Goal: Check status: Check status

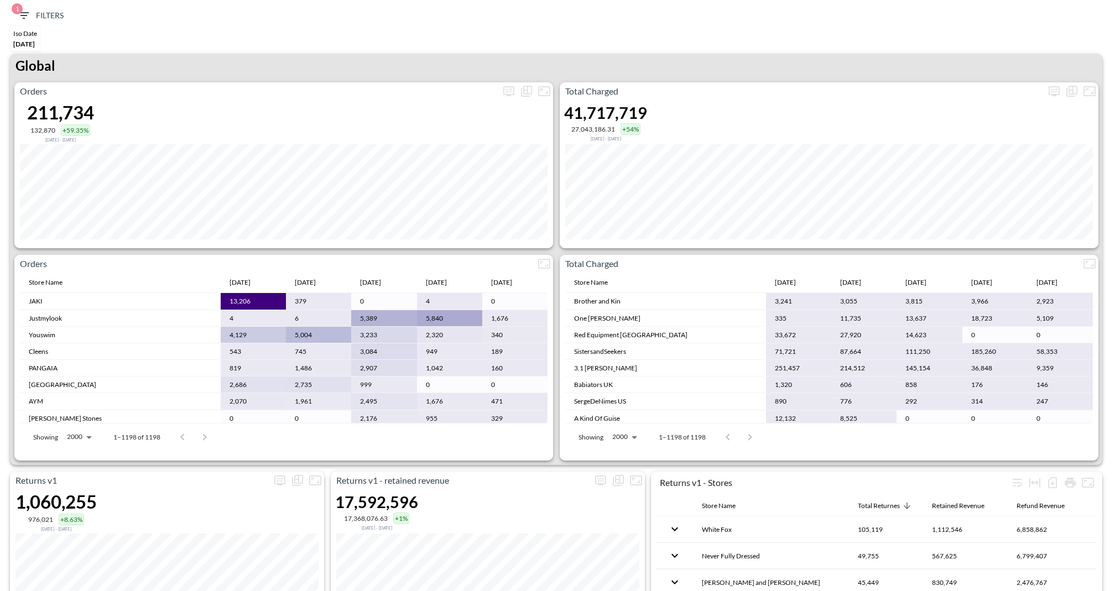
scroll to position [149, 0]
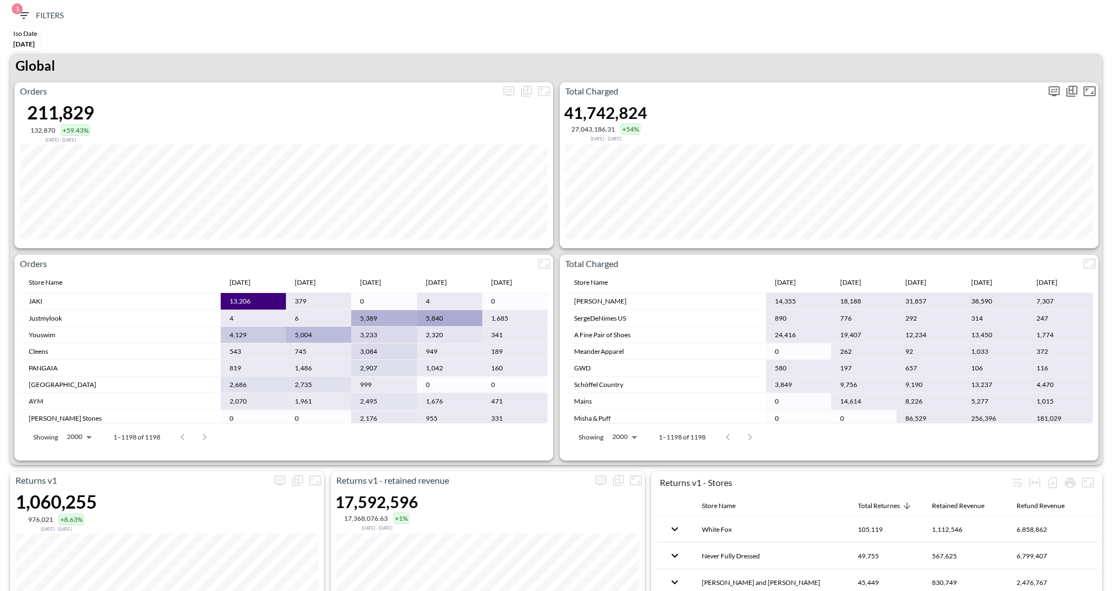
click at [1051, 93] on icon "more" at bounding box center [1053, 91] width 11 height 10
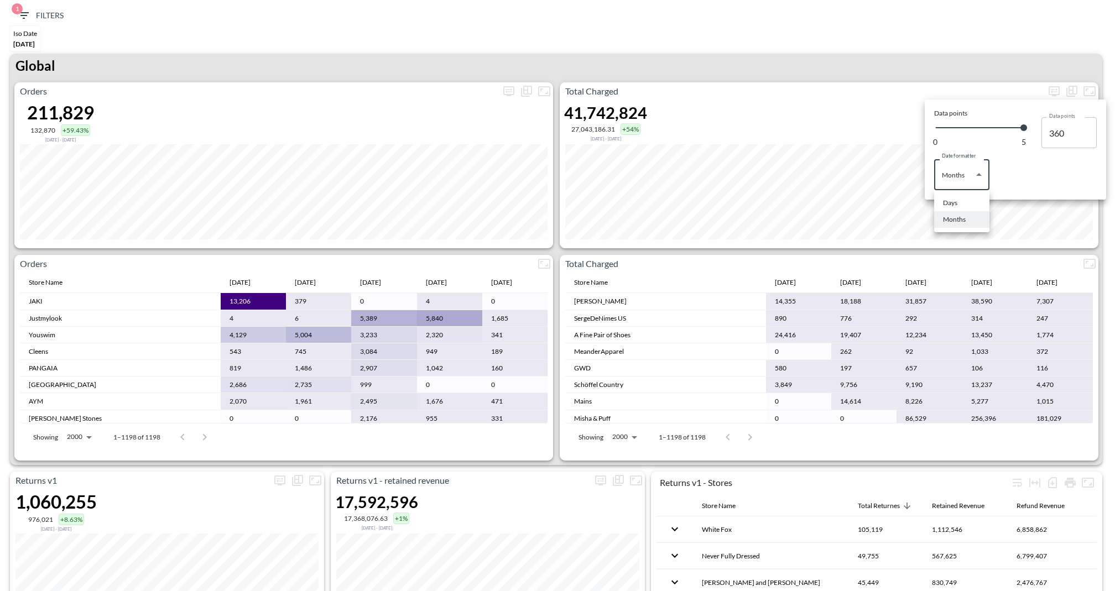
click at [964, 184] on body "BI.P.EYE, Interactive Analytics Dashboards 1 Filters Iso Date May 01, 2025 Retu…" at bounding box center [557, 295] width 1115 height 591
click at [949, 211] on li "Days" at bounding box center [961, 203] width 55 height 17
type input "Days"
type input "134"
click at [876, 49] on div at bounding box center [557, 295] width 1115 height 591
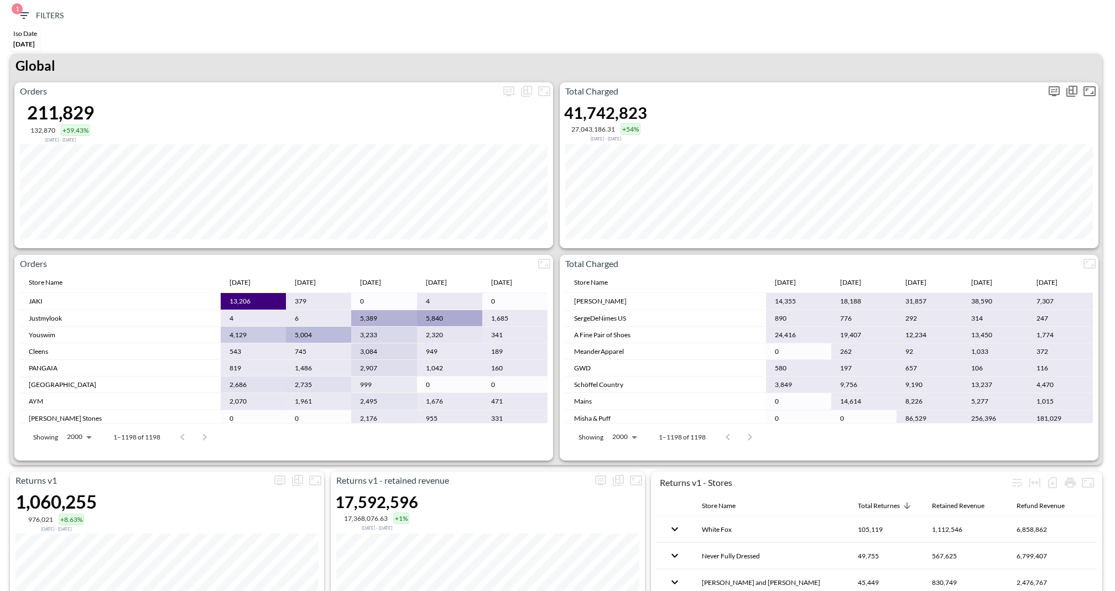
click at [1051, 85] on icon "more" at bounding box center [1053, 91] width 13 height 13
click at [928, 66] on div at bounding box center [557, 295] width 1115 height 591
click at [34, 15] on span "1 Filters" at bounding box center [40, 16] width 46 height 14
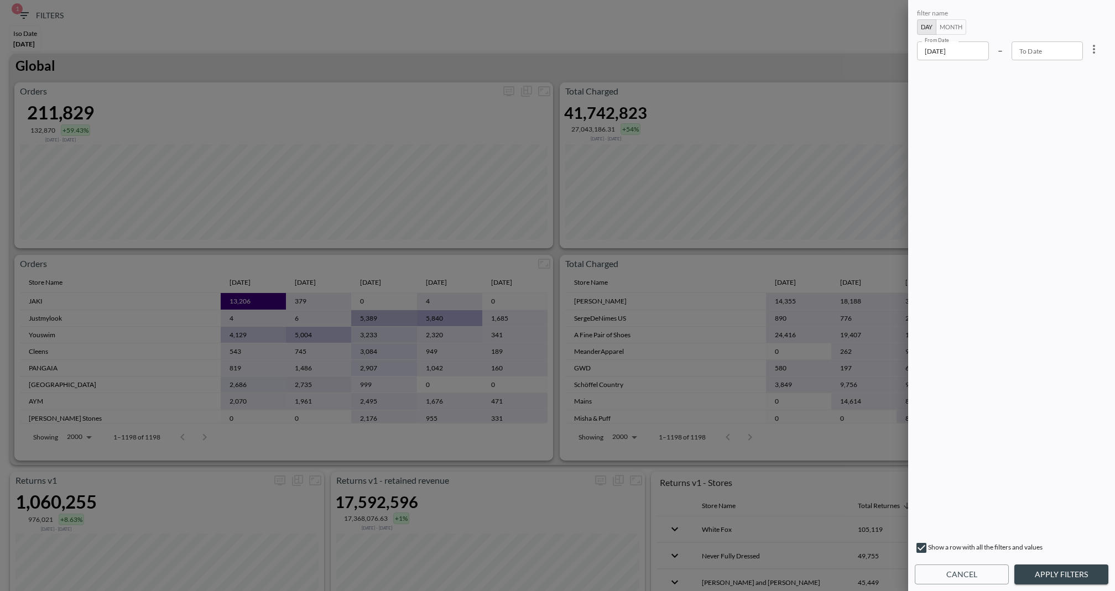
click at [959, 65] on div "filter name Day Month From Date 2025-05-01 From Date – To Date To Date" at bounding box center [1010, 271] width 193 height 529
click at [967, 53] on input "2025-05-01" at bounding box center [953, 50] width 72 height 19
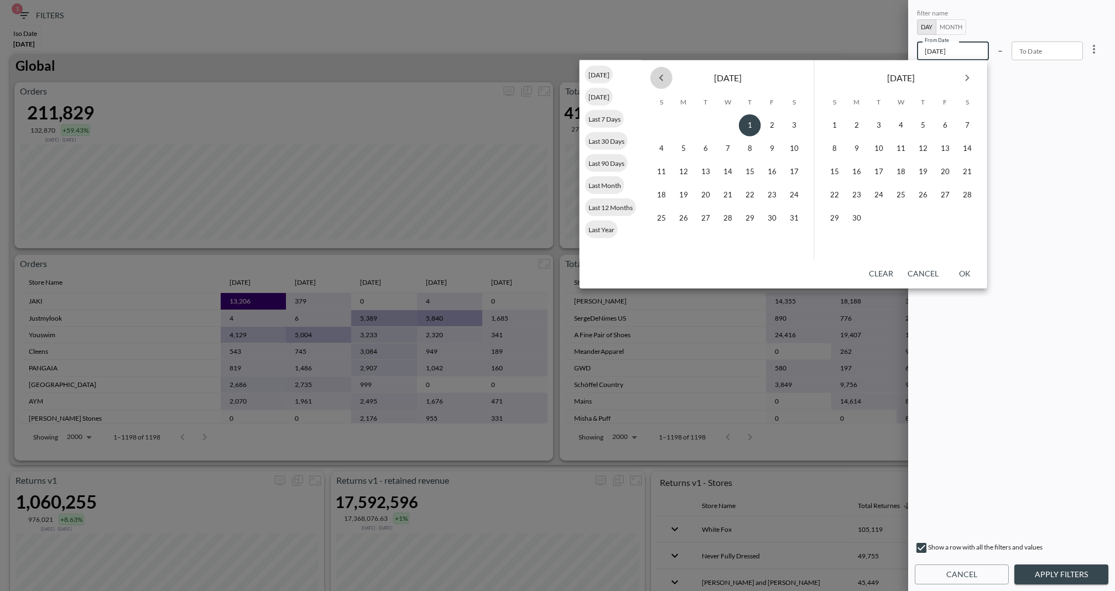
click at [667, 74] on icon "Previous month" at bounding box center [661, 77] width 13 height 13
click at [731, 124] on button "1" at bounding box center [727, 125] width 22 height 22
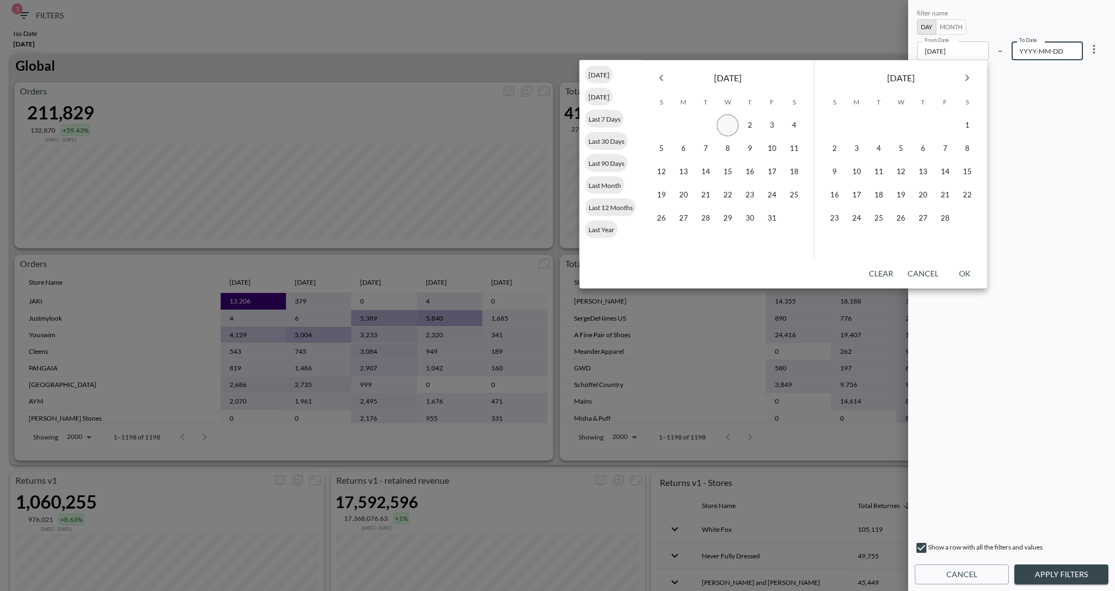
type input "2025-01-01"
type input "YYYY-MM-DD"
click at [975, 75] on button "Next month" at bounding box center [967, 78] width 22 height 22
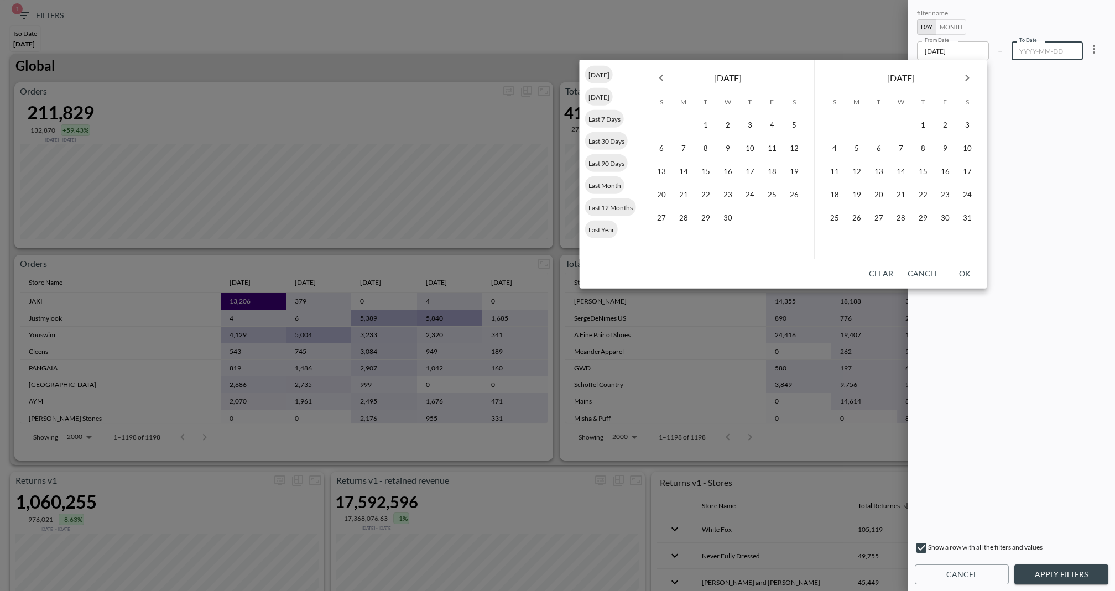
click at [975, 75] on button "Next month" at bounding box center [967, 78] width 22 height 22
click at [878, 221] on button "30" at bounding box center [878, 218] width 22 height 22
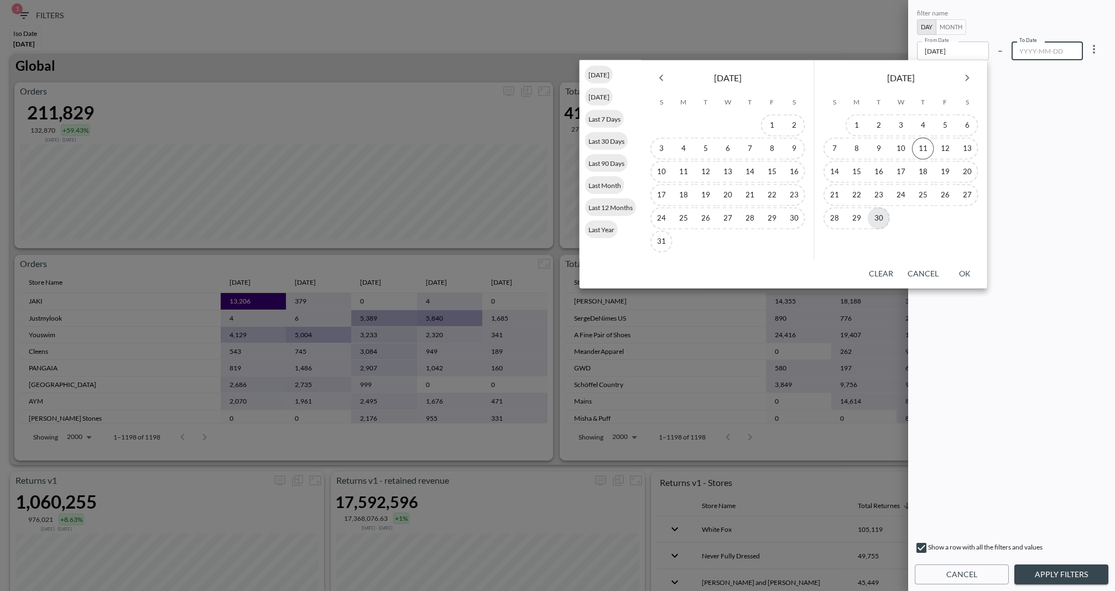
type input "2025-09-30"
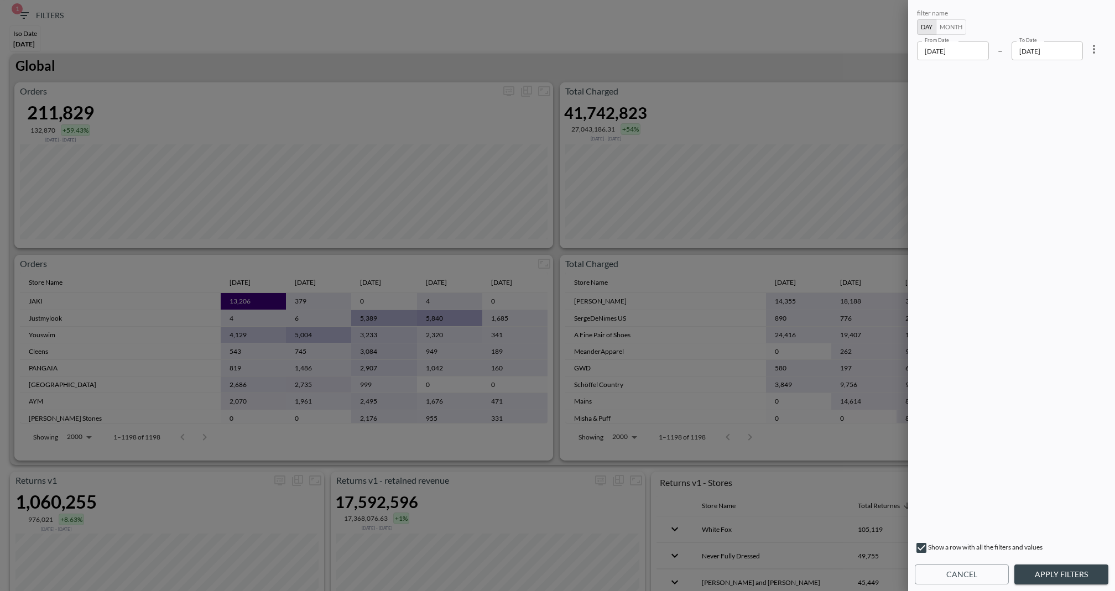
click at [1063, 576] on button "Apply Filters" at bounding box center [1061, 574] width 94 height 20
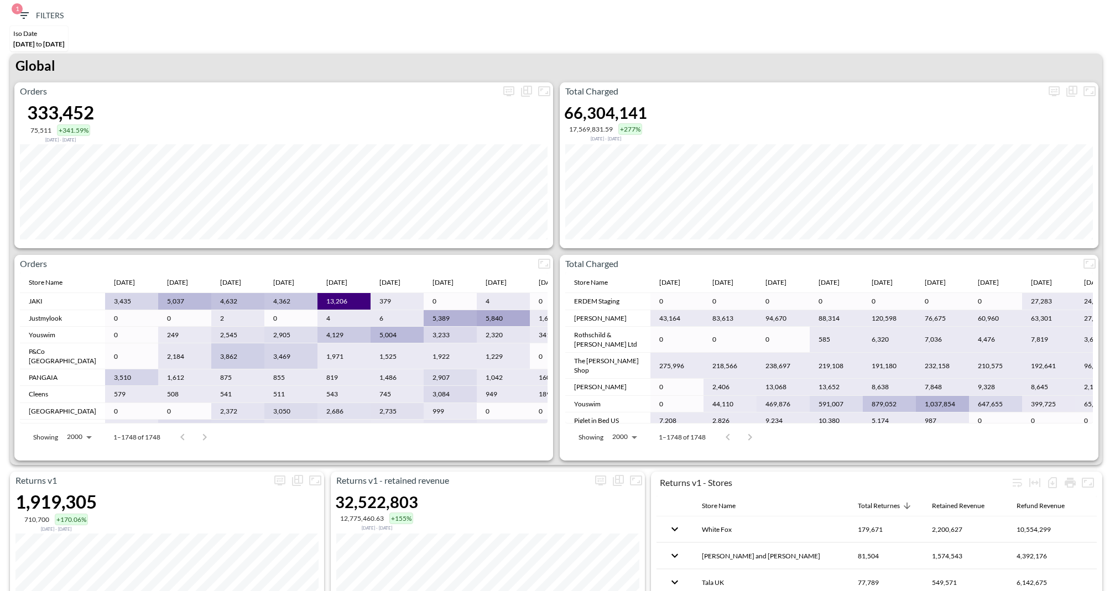
click at [52, 20] on span "1 Filters" at bounding box center [40, 16] width 46 height 14
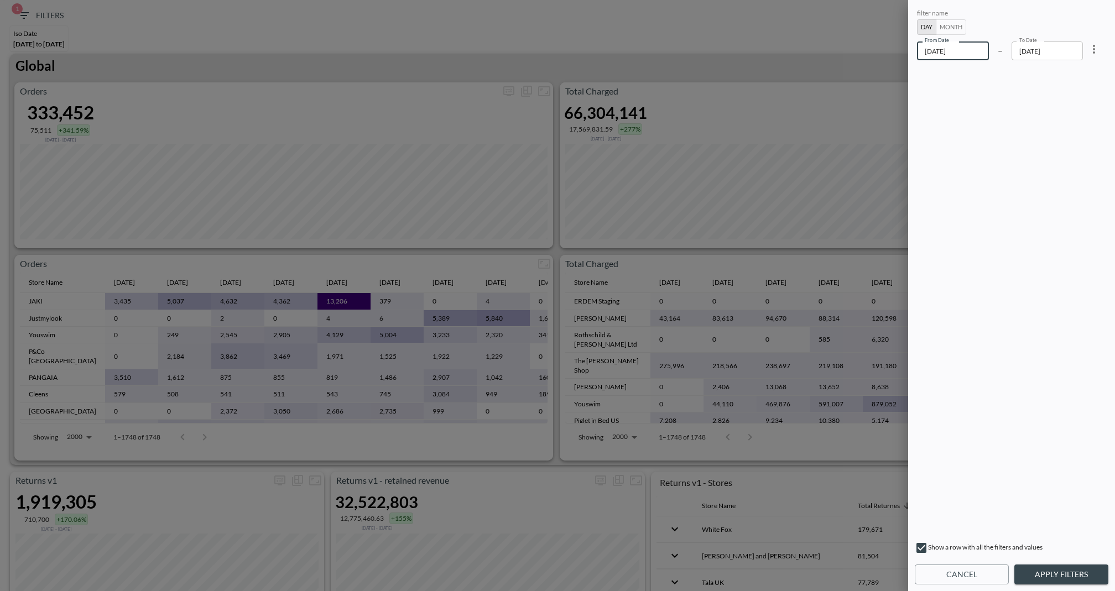
click at [971, 53] on input "2025-01-01" at bounding box center [953, 50] width 72 height 19
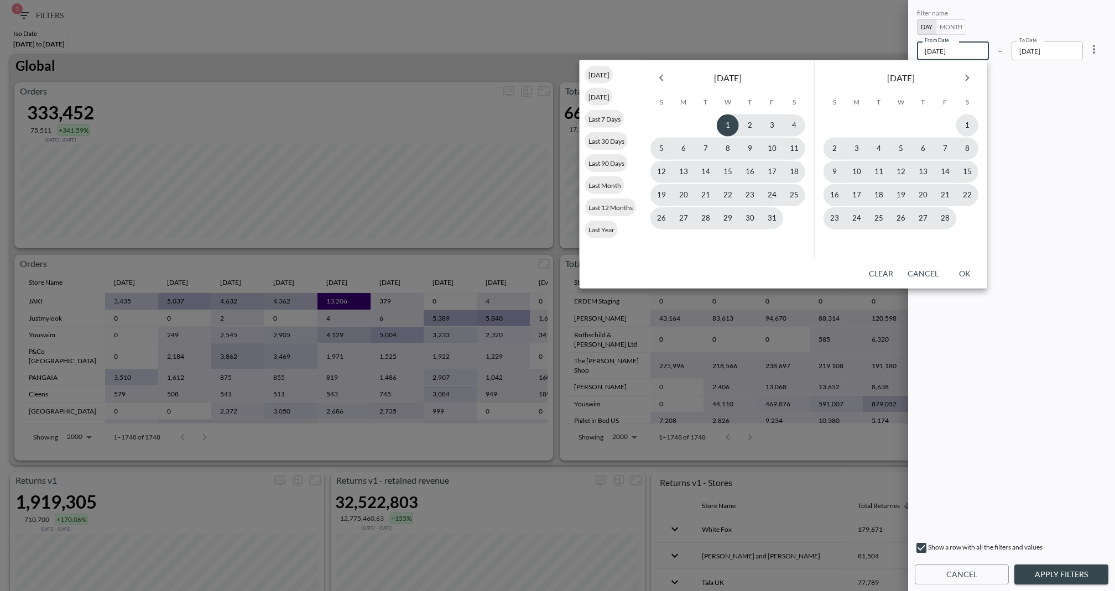
click at [668, 77] on button "Previous month" at bounding box center [661, 78] width 22 height 22
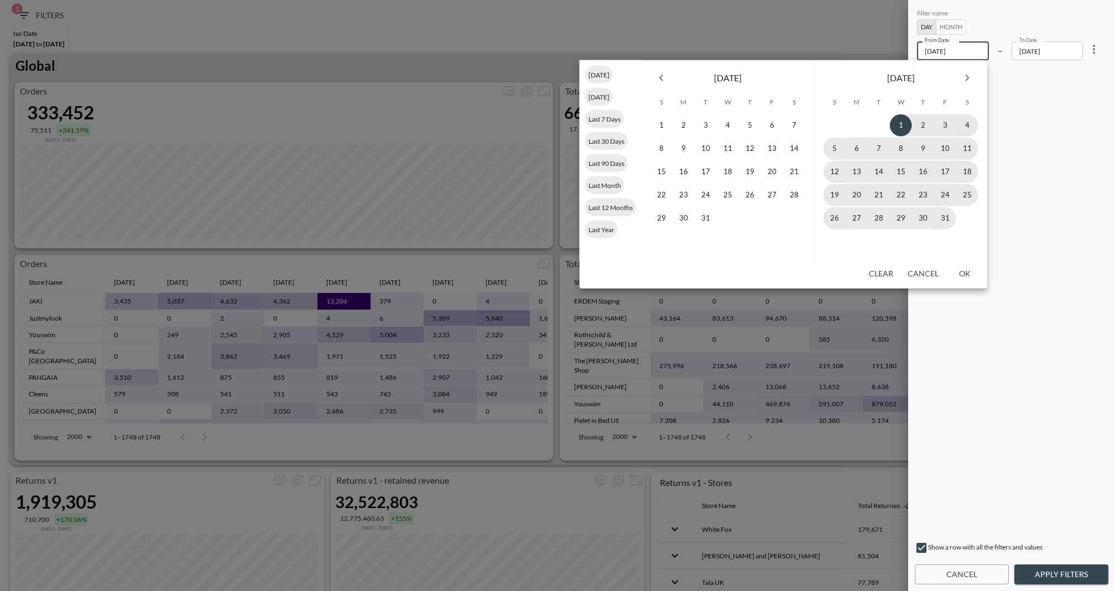
click at [668, 77] on button "Previous month" at bounding box center [661, 78] width 22 height 22
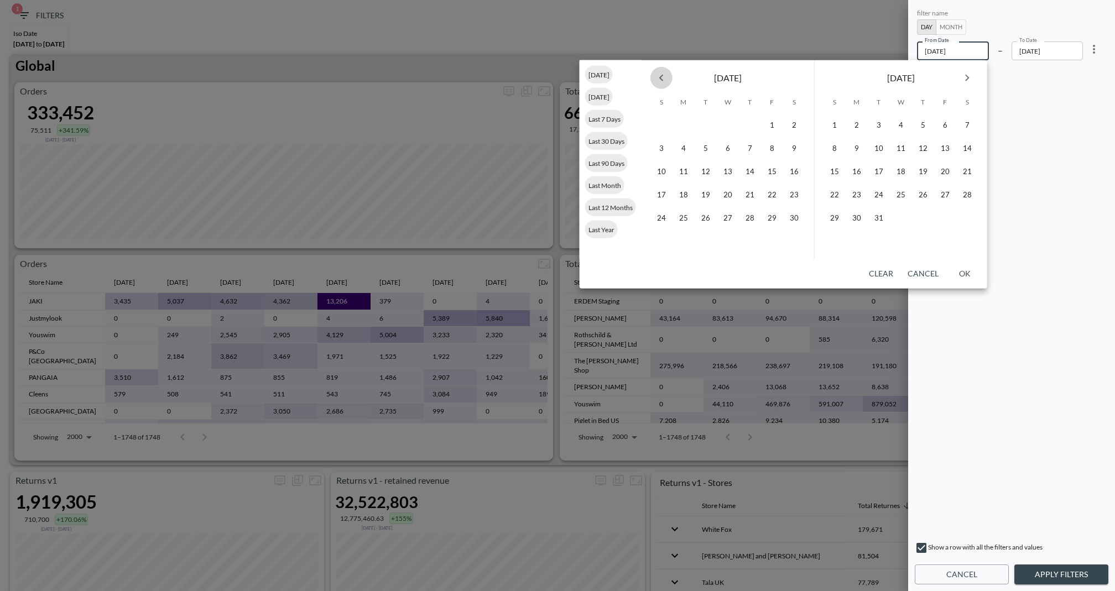
click at [668, 77] on button "Previous month" at bounding box center [661, 78] width 22 height 22
click at [710, 124] on button "1" at bounding box center [705, 125] width 22 height 22
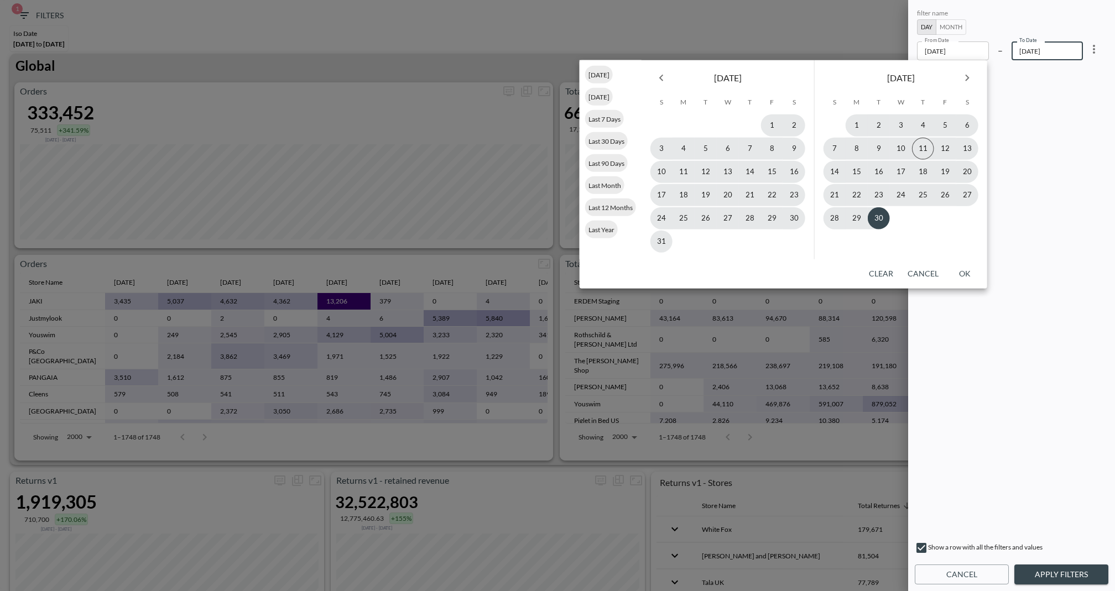
type input "2024-10-01"
click at [968, 80] on icon "Next month" at bounding box center [966, 77] width 13 height 13
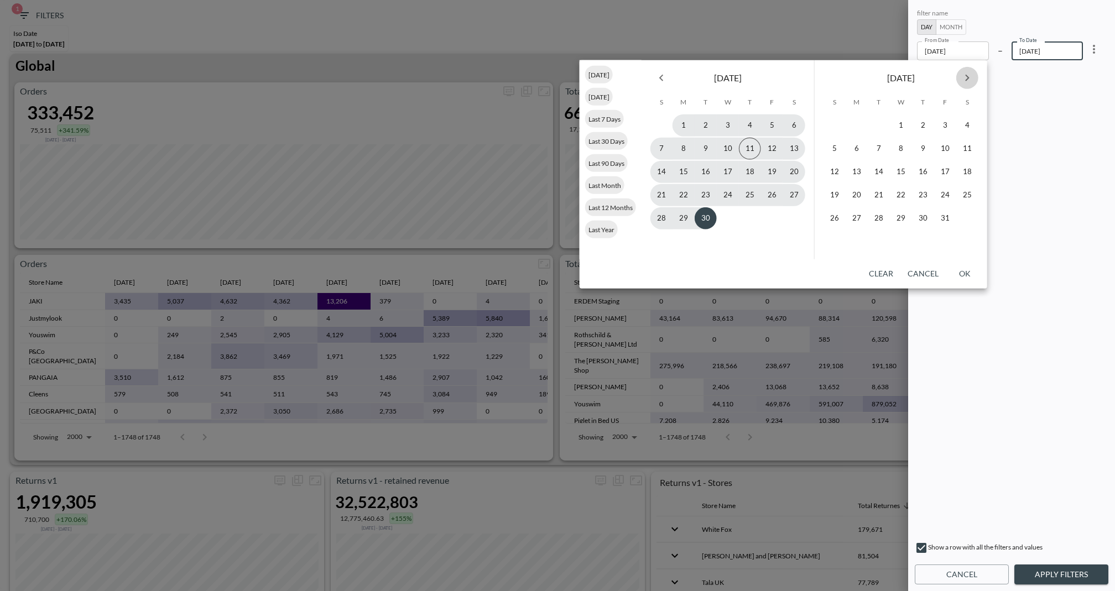
click at [968, 80] on icon "Next month" at bounding box center [966, 77] width 13 height 13
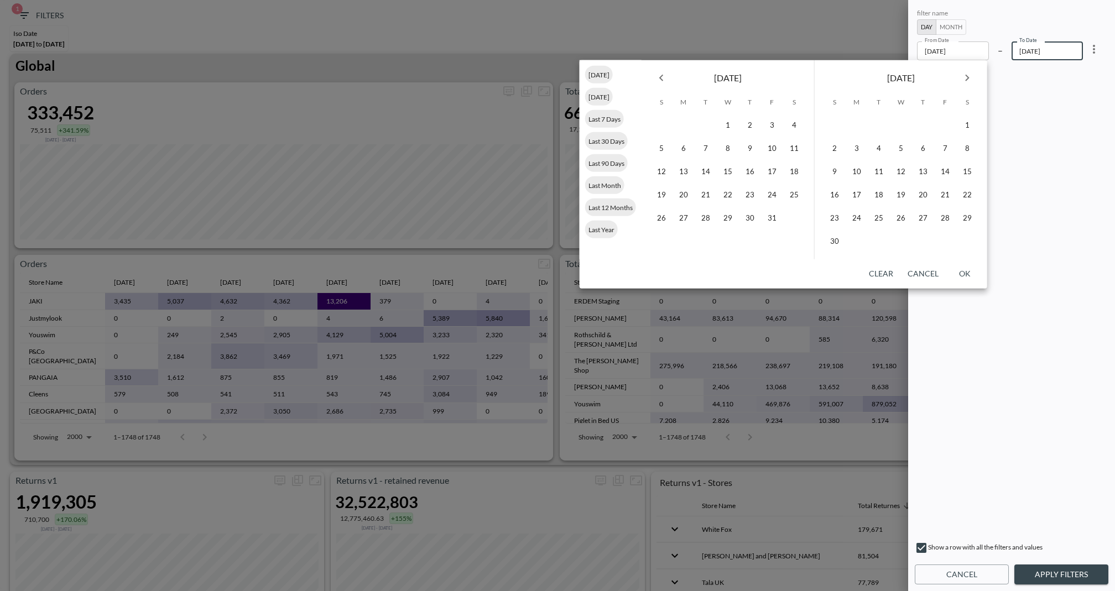
click at [660, 76] on icon "Previous month" at bounding box center [661, 77] width 13 height 13
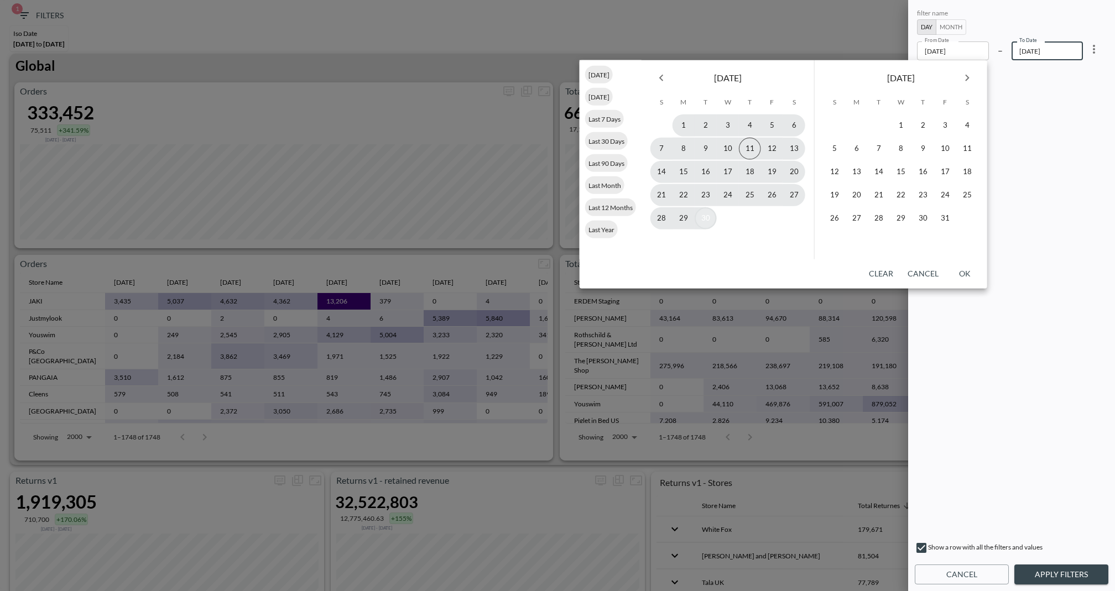
click at [706, 214] on button "30" at bounding box center [705, 218] width 22 height 22
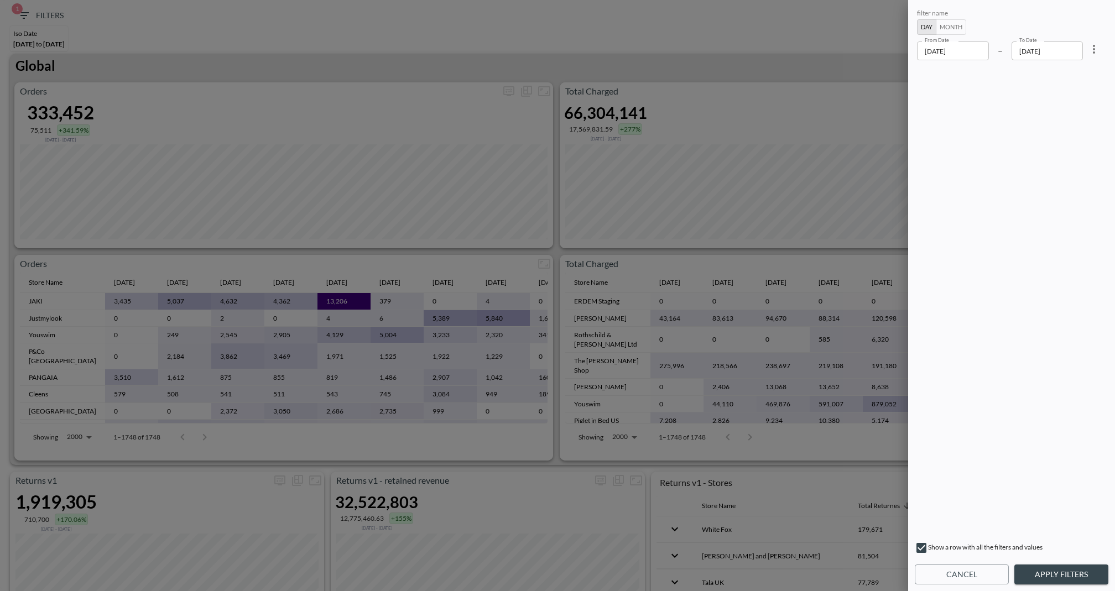
click at [1061, 572] on button "Apply Filters" at bounding box center [1061, 574] width 94 height 20
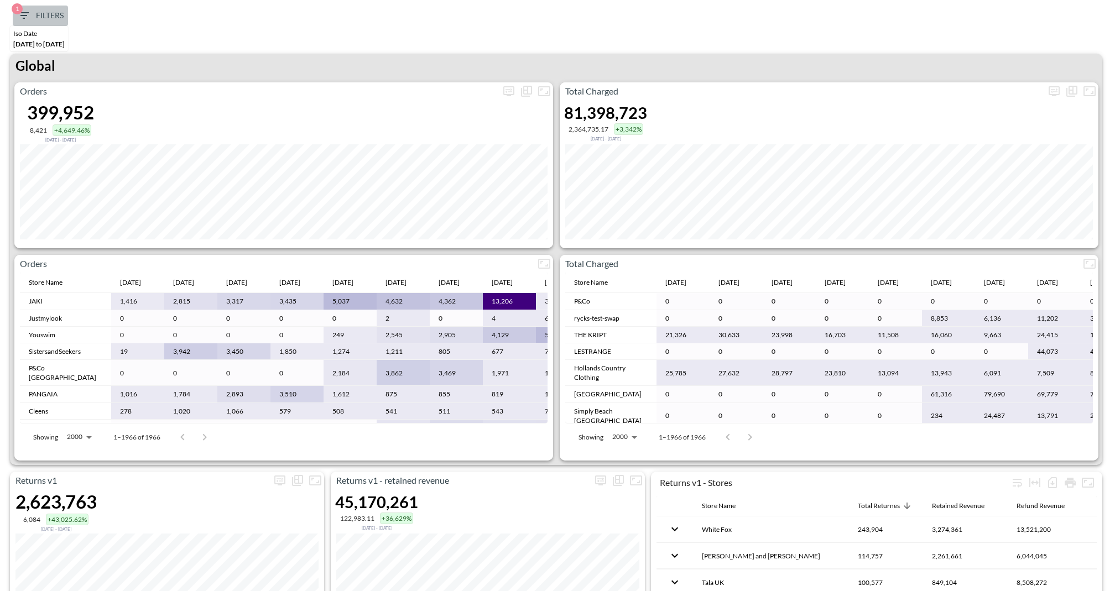
click at [35, 11] on span "1 Filters" at bounding box center [40, 16] width 46 height 14
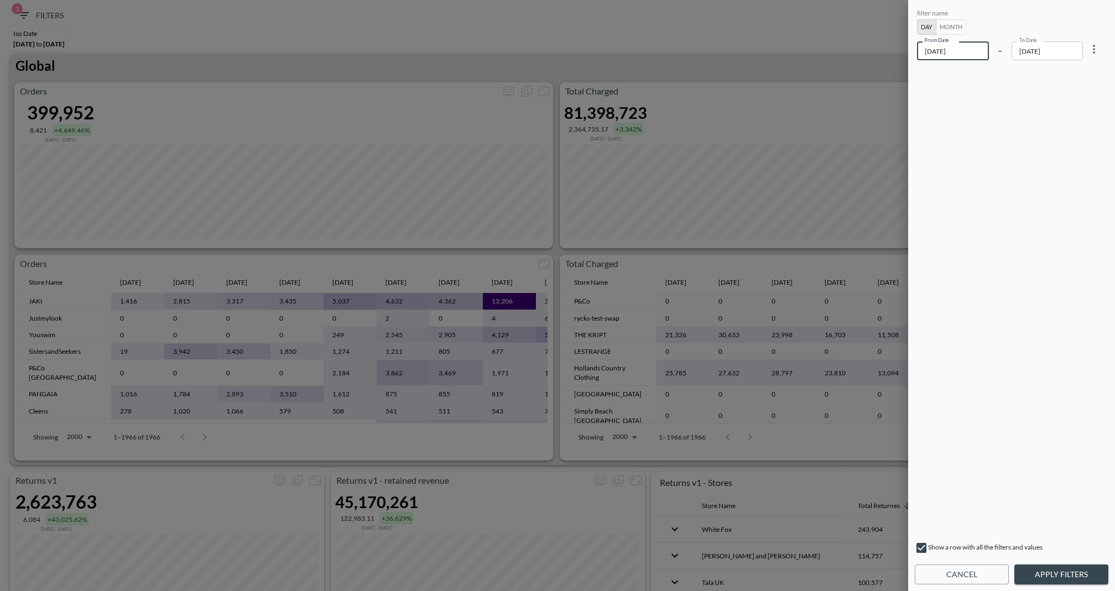
click at [958, 53] on input "2024-10-01" at bounding box center [953, 50] width 72 height 19
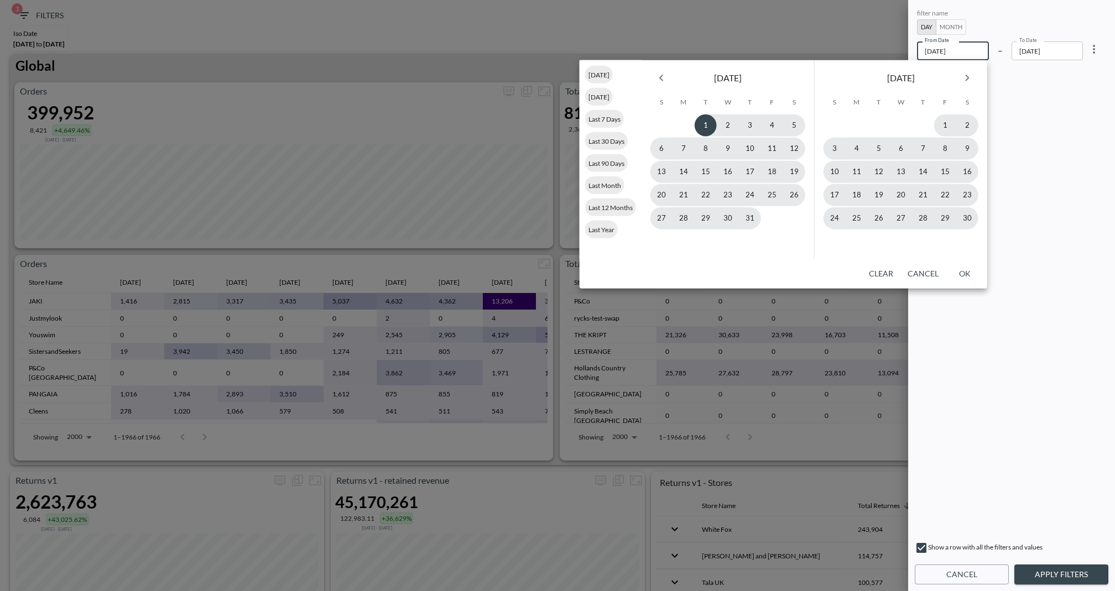
click at [663, 79] on icon "Previous month" at bounding box center [661, 77] width 13 height 13
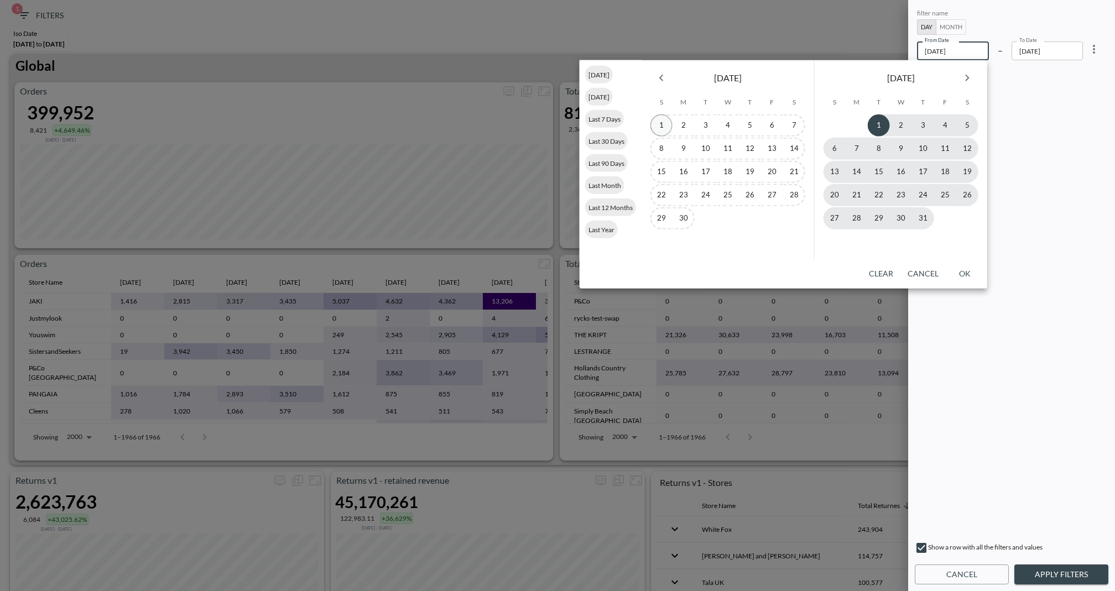
click at [662, 123] on button "1" at bounding box center [661, 125] width 22 height 22
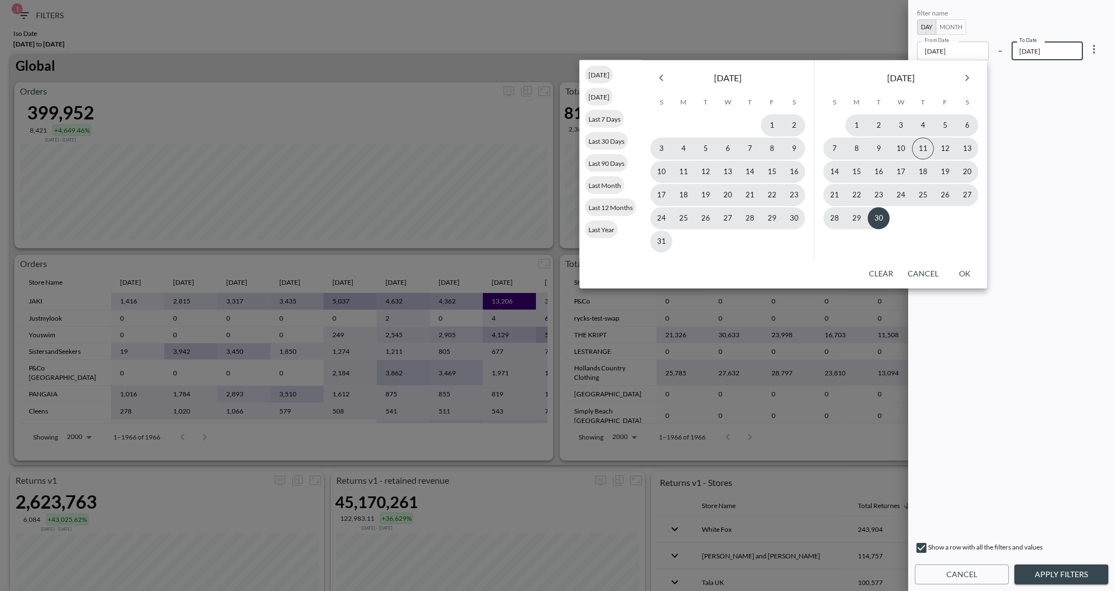
type input "2024-09-01"
click at [963, 81] on icon "Next month" at bounding box center [966, 77] width 13 height 13
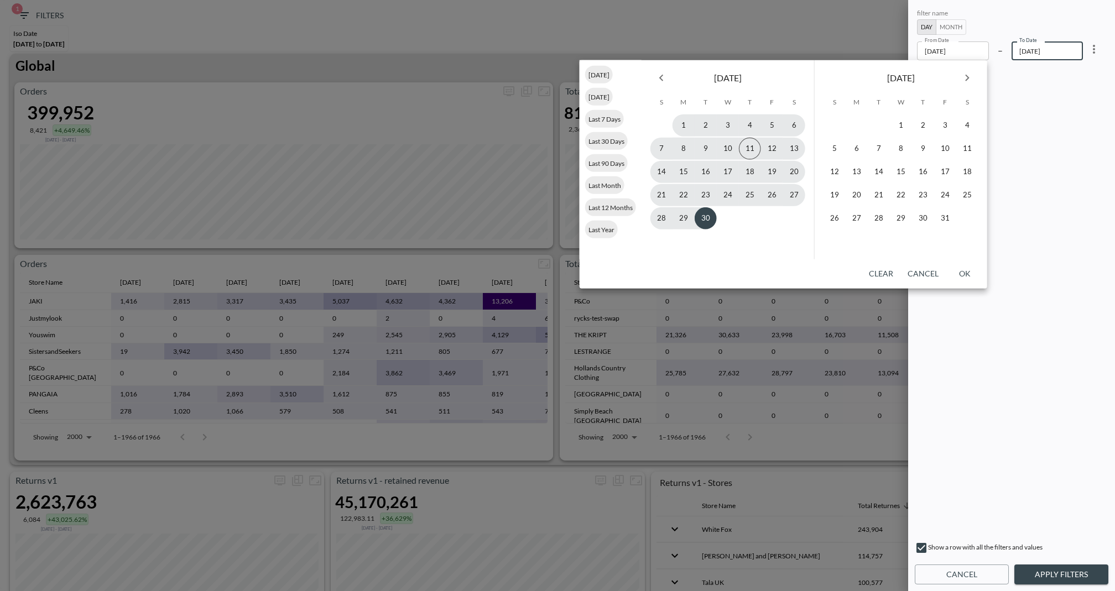
click at [963, 81] on icon "Next month" at bounding box center [966, 77] width 13 height 13
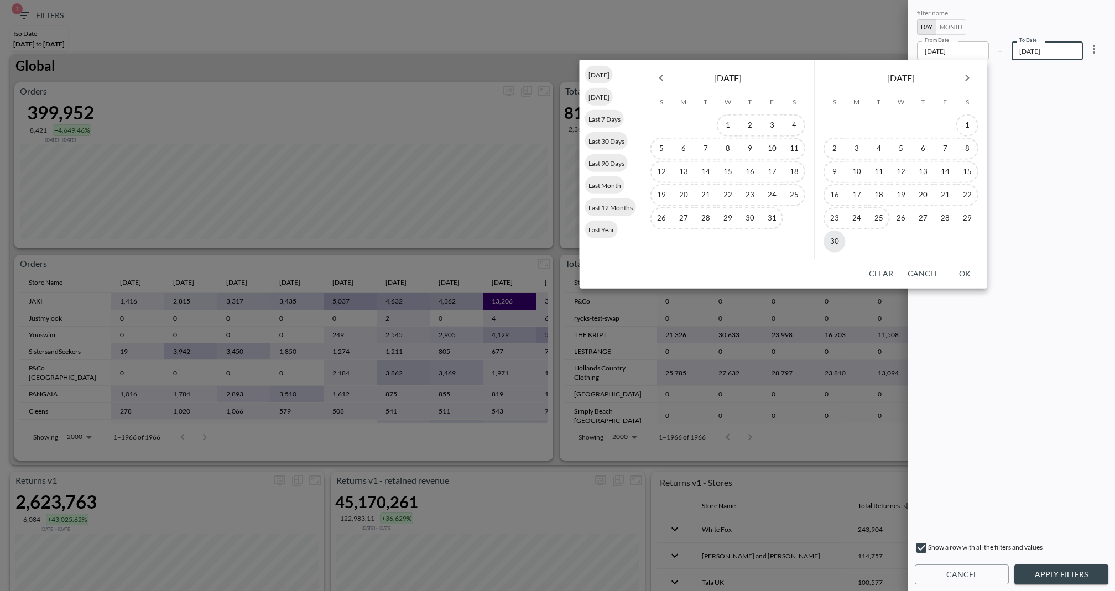
click at [836, 244] on button "30" at bounding box center [834, 242] width 22 height 22
type input "2025-11-30"
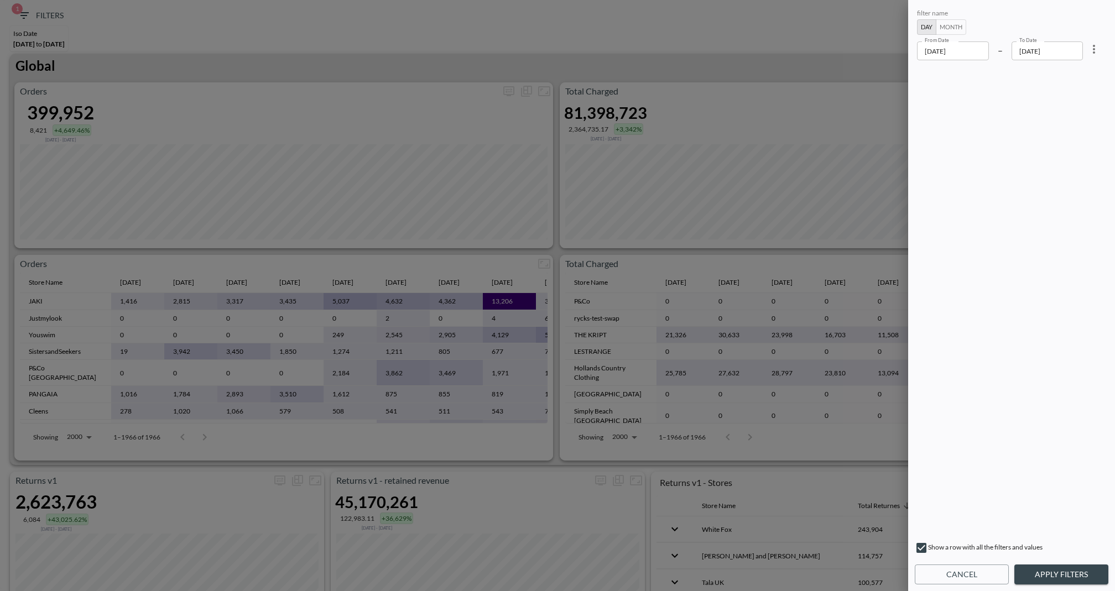
click at [1071, 572] on button "Apply Filters" at bounding box center [1061, 574] width 94 height 20
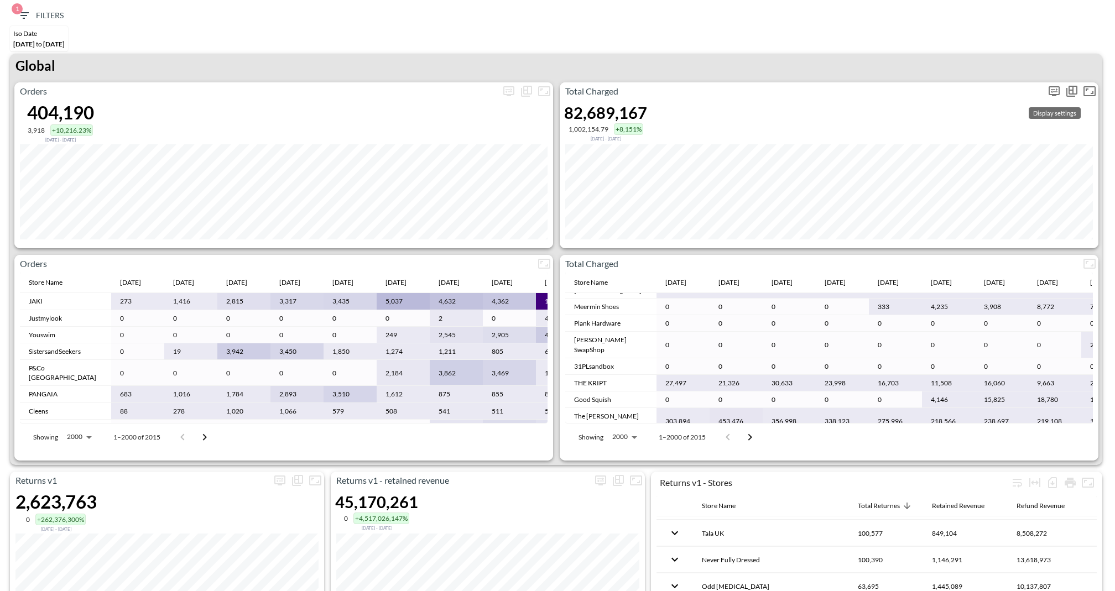
click at [1054, 90] on icon "more" at bounding box center [1053, 91] width 13 height 13
click at [952, 175] on body "BI.P.EYE, Interactive Analytics Dashboards 1 Filters Iso Date Sep 01, 2024 to N…" at bounding box center [557, 295] width 1115 height 591
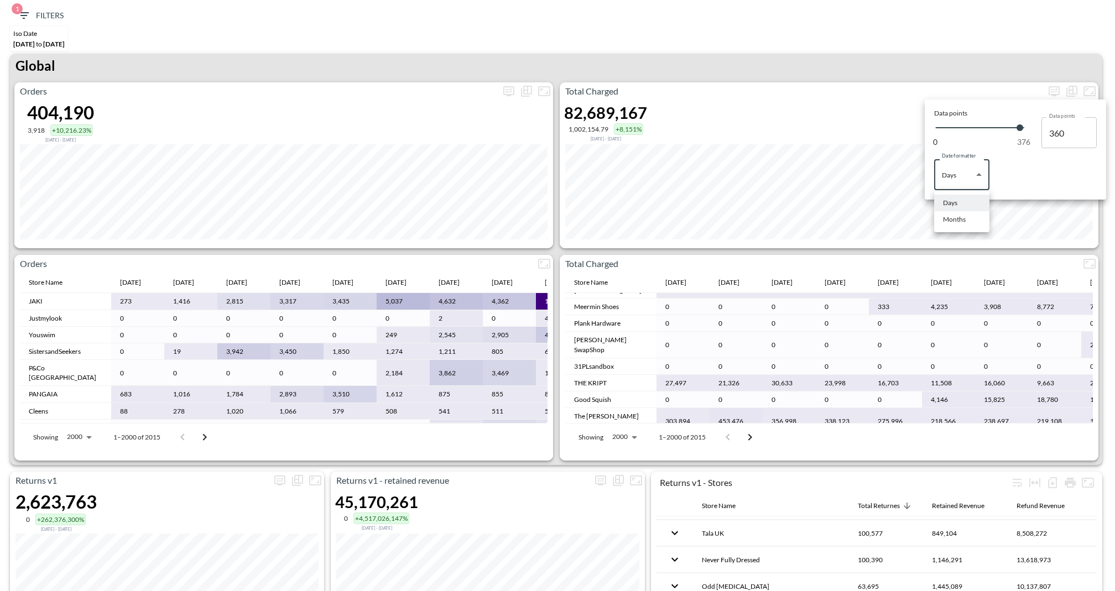
click at [958, 219] on div "Months" at bounding box center [954, 220] width 23 height 10
type input "Months"
click at [793, 66] on div at bounding box center [557, 295] width 1115 height 591
click at [793, 66] on div "Global" at bounding box center [556, 68] width 1092 height 29
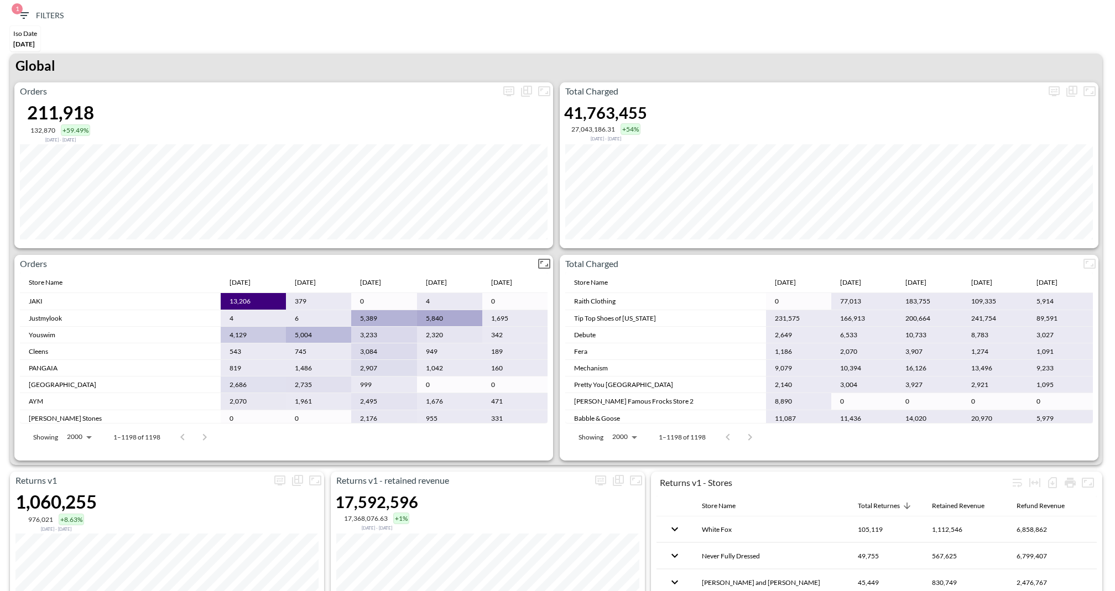
click at [520, 255] on div "Orders" at bounding box center [283, 264] width 538 height 18
click at [515, 247] on div "Orders 211,918 132,870 +59.49% Dec 18, 2024 - May 01, 2025" at bounding box center [283, 165] width 538 height 166
click at [1046, 53] on div "Iso Date May 01, 2025" at bounding box center [557, 40] width 1103 height 28
click at [1051, 87] on icon "more" at bounding box center [1053, 91] width 13 height 13
click at [970, 179] on body "BI.P.EYE, Interactive Analytics Dashboards 1 Filters Iso Date May 01, 2025 Retu…" at bounding box center [557, 295] width 1115 height 591
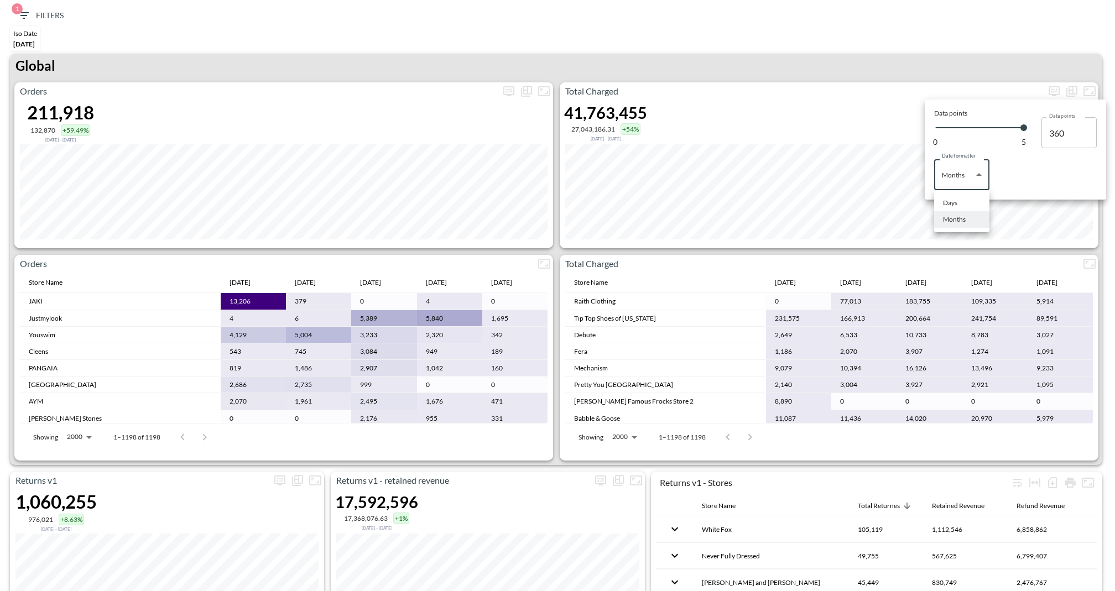
click at [946, 207] on div "Days" at bounding box center [950, 203] width 14 height 10
type input "Days"
type input "134"
click at [827, 51] on div at bounding box center [557, 295] width 1115 height 591
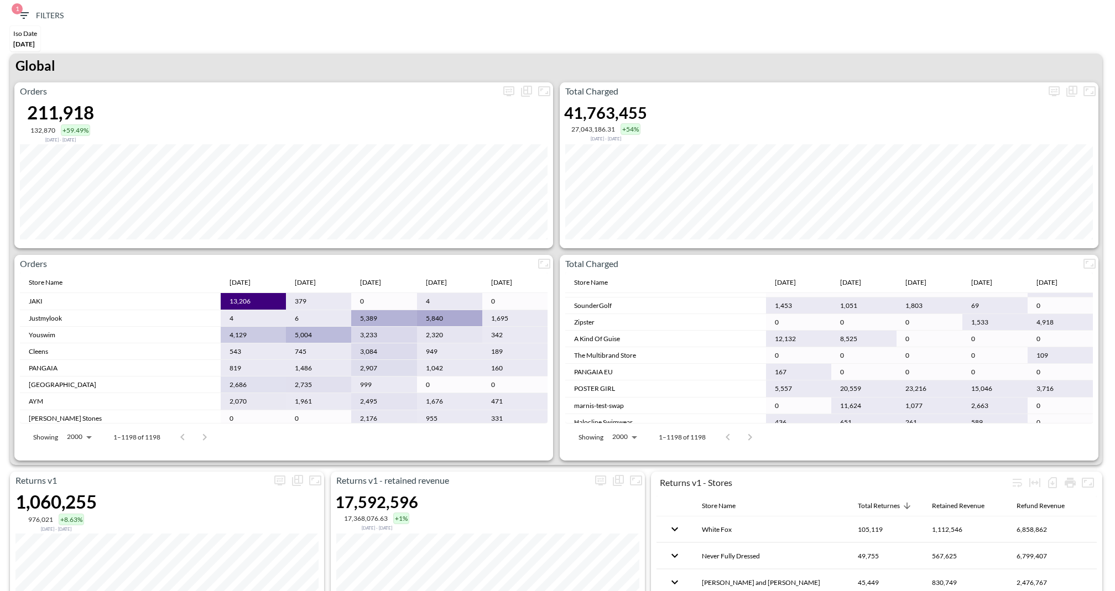
scroll to position [1402, 0]
